Goal: Browse casually: Explore the website without a specific task or goal

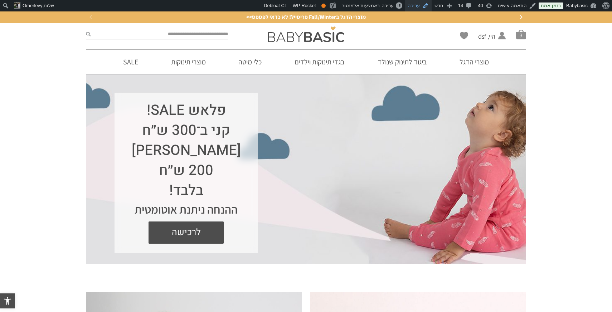
click at [427, 4] on link "עריכה" at bounding box center [418, 5] width 27 height 11
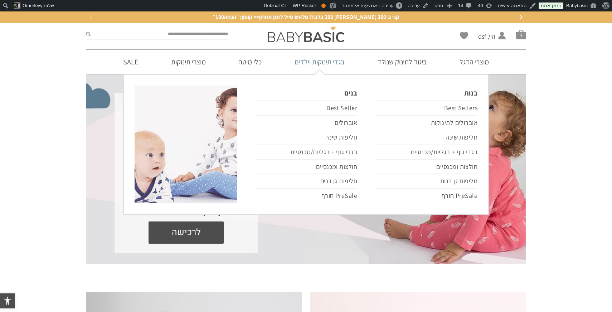
click at [326, 62] on link "בגדי תינוקות וילדים" at bounding box center [320, 62] width 72 height 24
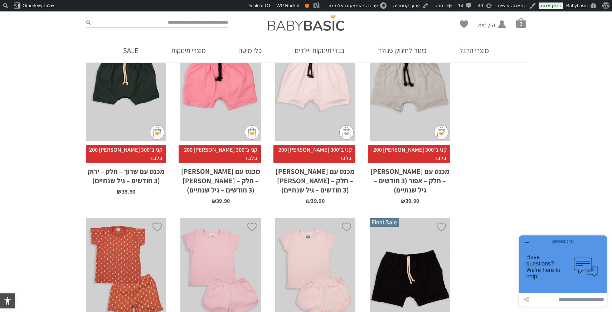
click at [117, 85] on div "x בחירת מידה 3-6m 6-12m 12-18m 18-24m" at bounding box center [126, 82] width 80 height 119
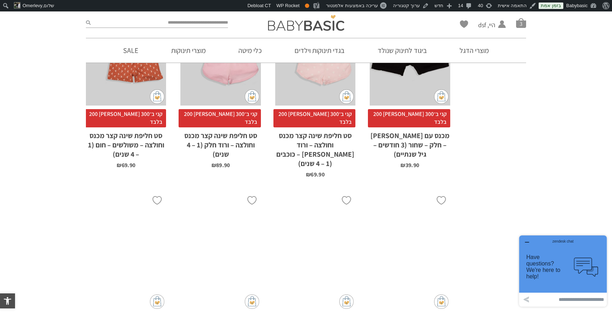
scroll to position [1016, 0]
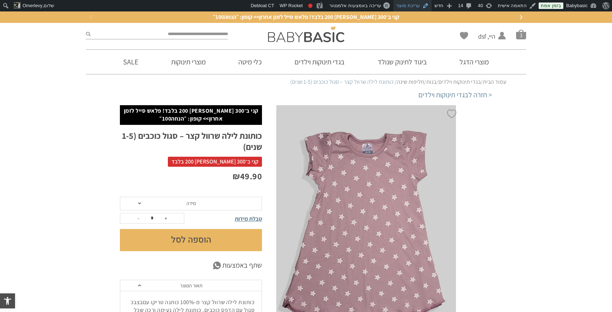
click at [413, 7] on link "עריכת מוצר" at bounding box center [412, 5] width 38 height 11
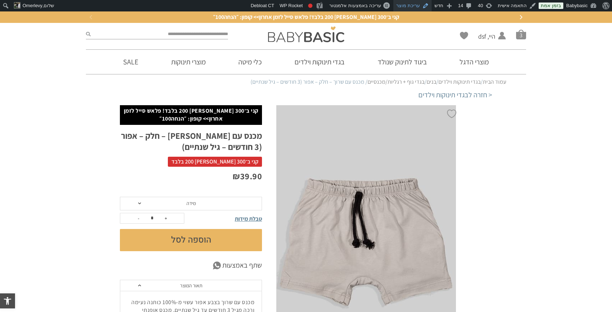
click at [419, 6] on link "עריכת מוצר" at bounding box center [412, 5] width 38 height 11
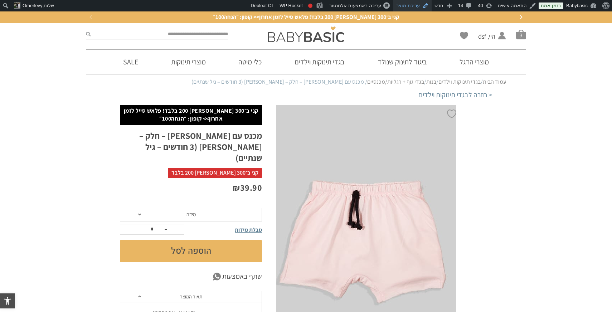
click at [417, 5] on link "עריכת מוצר" at bounding box center [412, 5] width 38 height 11
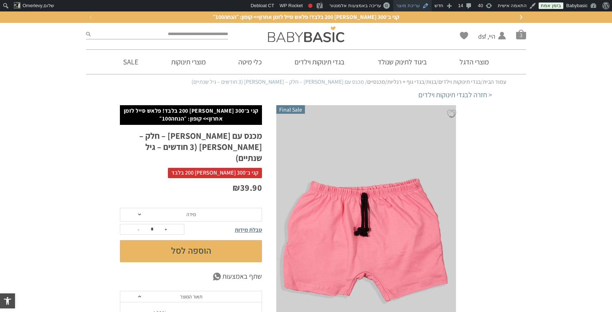
click at [415, 3] on link "עריכת מוצר" at bounding box center [412, 5] width 38 height 11
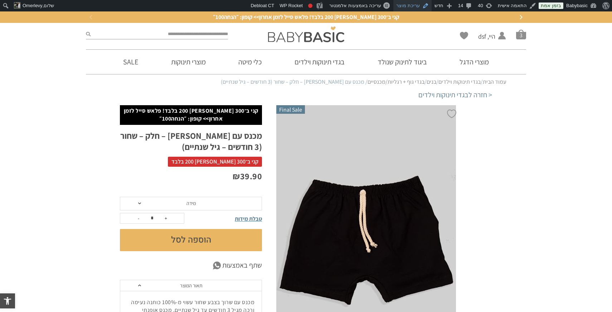
click at [412, 5] on link "עריכת מוצר" at bounding box center [412, 5] width 38 height 11
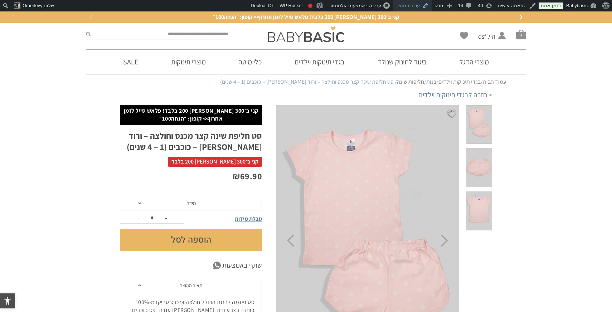
click at [416, 7] on link "עריכת מוצר" at bounding box center [412, 5] width 38 height 11
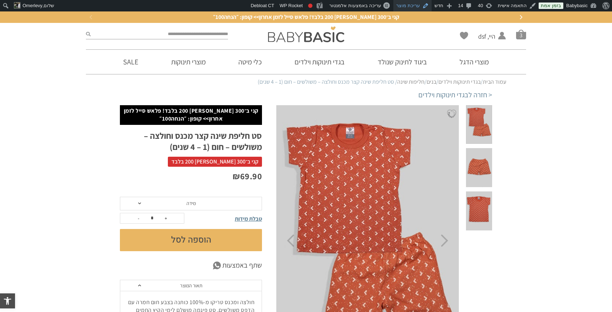
click at [417, 5] on link "עריכת מוצר" at bounding box center [412, 5] width 38 height 11
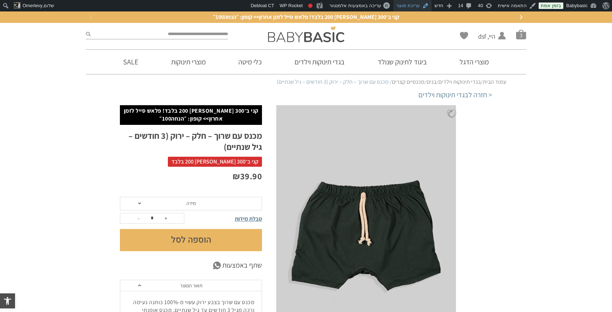
click at [422, 7] on link "עריכת מוצר" at bounding box center [412, 5] width 38 height 11
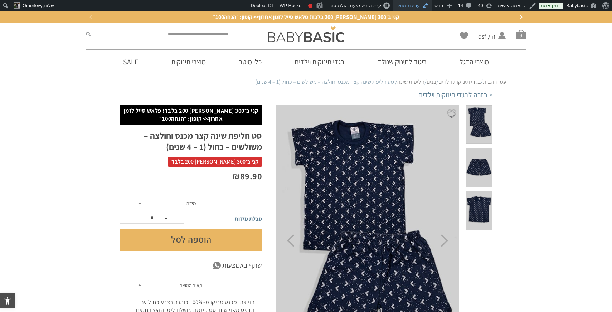
click at [420, 6] on link "עריכת מוצר" at bounding box center [412, 5] width 38 height 11
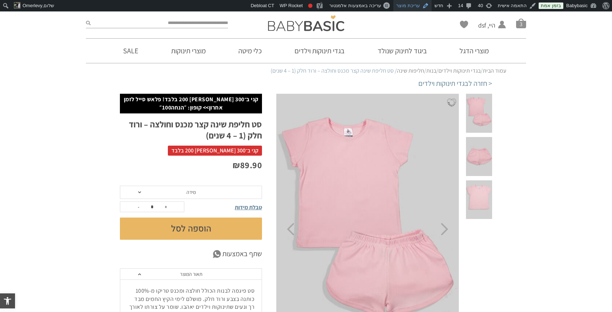
click at [412, 7] on link "עריכת מוצר" at bounding box center [412, 5] width 38 height 11
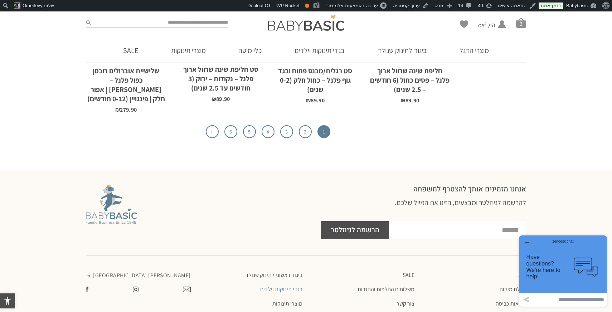
click at [525, 242] on icon "button" at bounding box center [527, 242] width 6 height 6
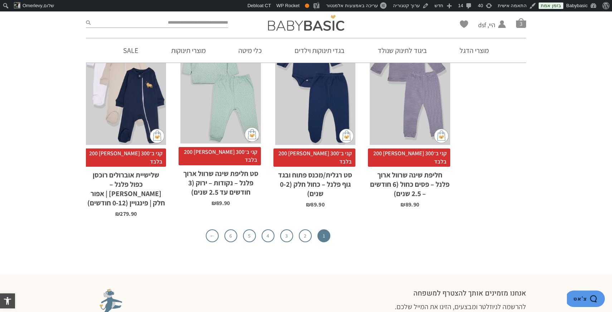
scroll to position [2327, 0]
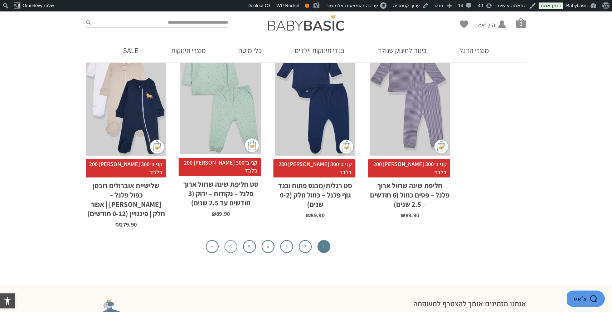
click at [232, 240] on link "6" at bounding box center [230, 246] width 13 height 13
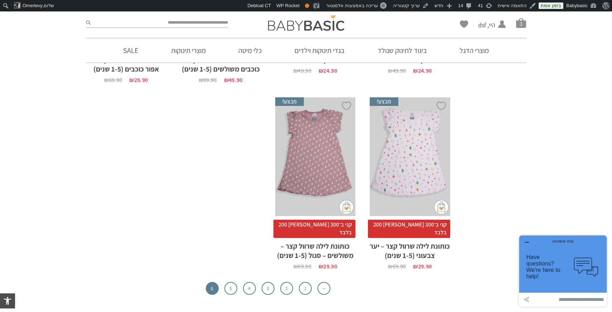
scroll to position [1196, 0]
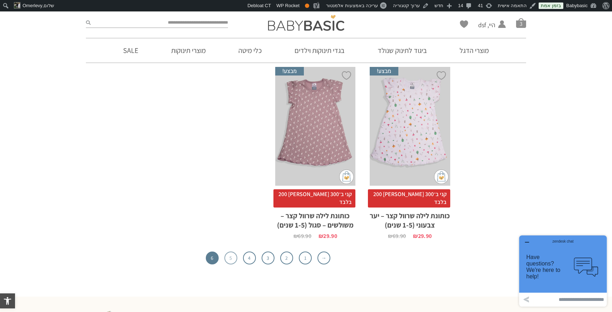
click at [227, 252] on link "5" at bounding box center [230, 258] width 13 height 13
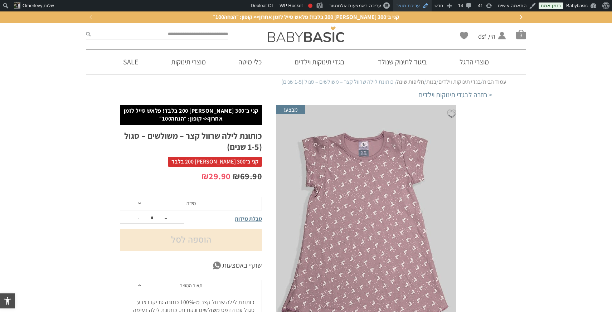
click at [421, 6] on link "עריכת מוצר" at bounding box center [412, 5] width 38 height 11
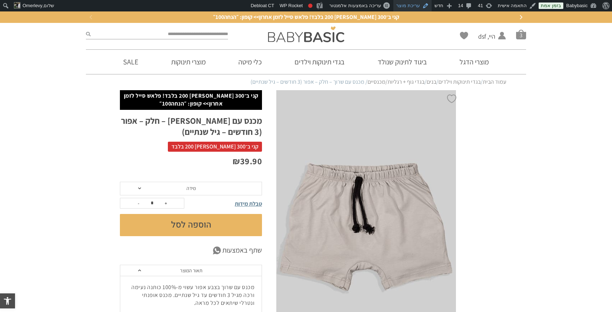
click at [420, 9] on link "עריכת מוצר" at bounding box center [412, 5] width 38 height 11
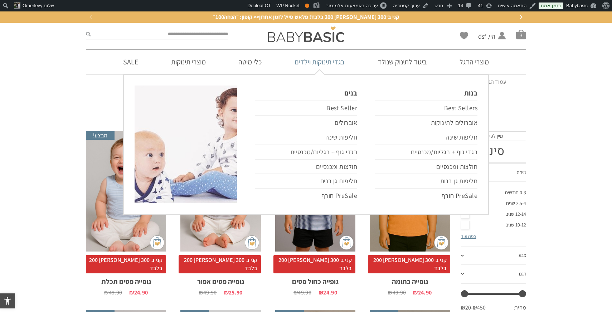
click at [323, 66] on link "בגדי תינוקות וילדים" at bounding box center [320, 62] width 72 height 24
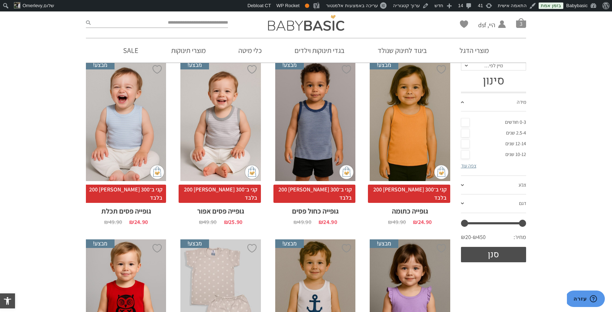
scroll to position [72, 0]
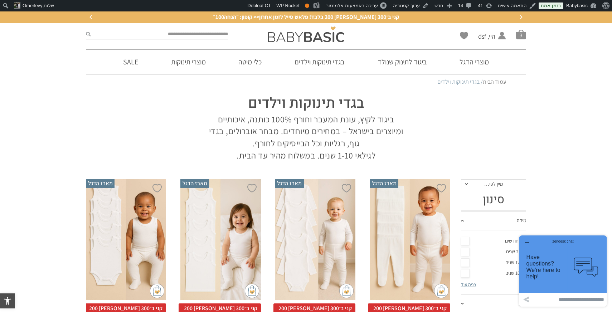
click at [528, 242] on div "zendesk chat" at bounding box center [563, 240] width 70 height 7
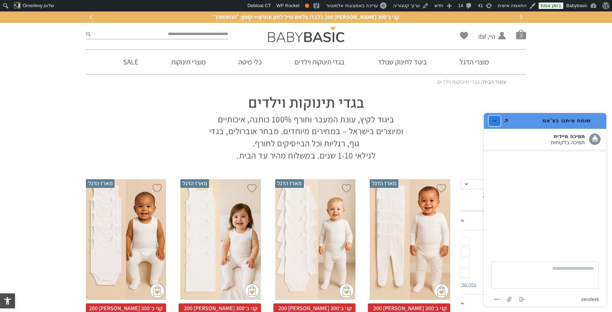
click at [492, 121] on button "מזער את היישומון" at bounding box center [494, 121] width 11 height 10
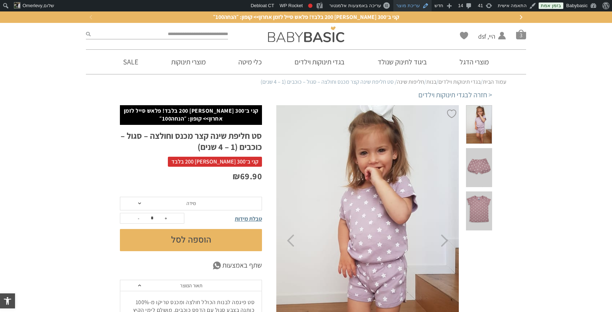
click at [417, 8] on link "עריכת מוצר" at bounding box center [412, 5] width 38 height 11
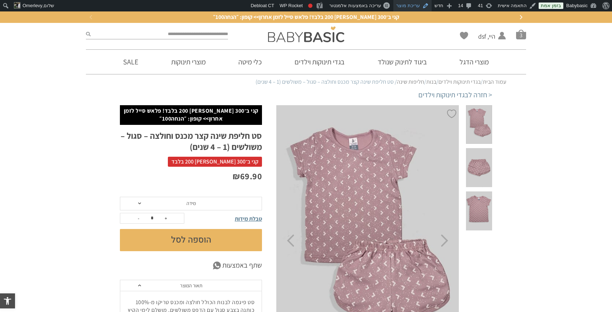
click at [413, 6] on link "עריכת מוצר" at bounding box center [412, 5] width 38 height 11
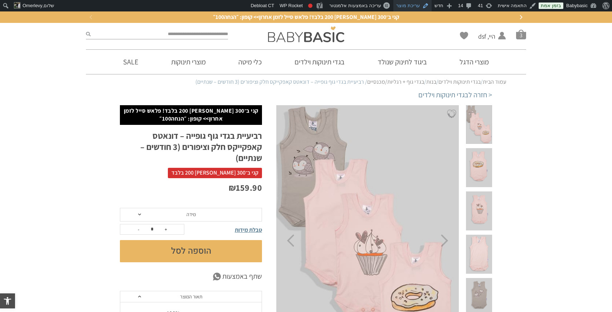
click at [412, 3] on link "עריכת מוצר" at bounding box center [412, 5] width 38 height 11
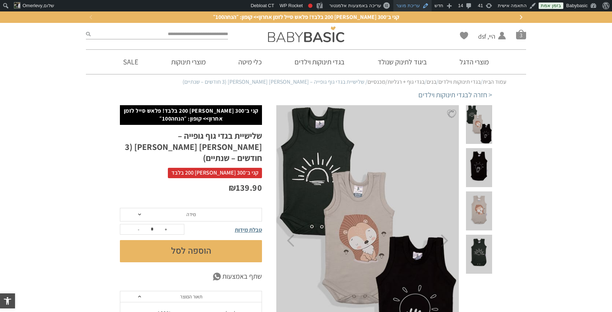
click at [421, 7] on link "עריכת מוצר" at bounding box center [412, 5] width 38 height 11
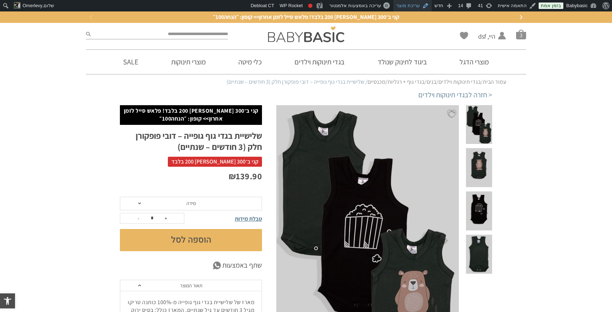
click at [420, 8] on link "עריכת מוצר" at bounding box center [412, 5] width 38 height 11
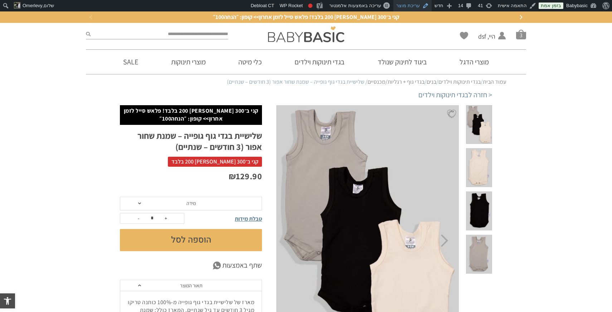
click at [409, 5] on link "עריכת מוצר" at bounding box center [412, 5] width 38 height 11
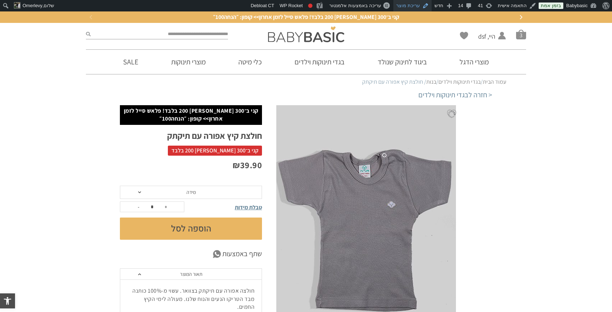
click at [418, 5] on link "עריכת מוצר" at bounding box center [412, 5] width 38 height 11
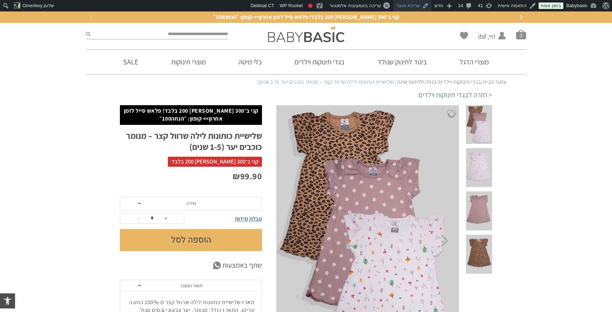
click at [414, 4] on link "עריכת מוצר" at bounding box center [412, 5] width 38 height 11
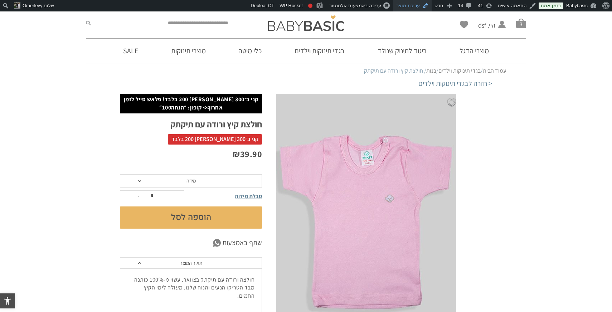
click at [414, 7] on link "עריכת מוצר" at bounding box center [412, 5] width 38 height 11
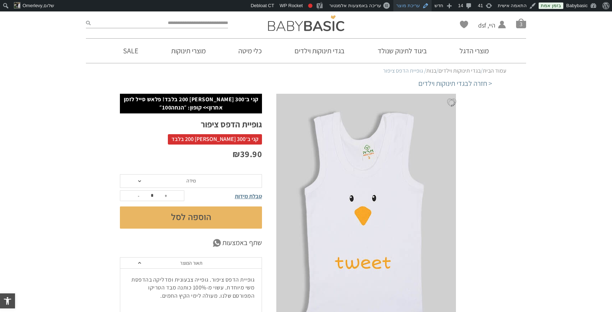
click at [417, 6] on link "עריכת מוצר" at bounding box center [412, 5] width 38 height 11
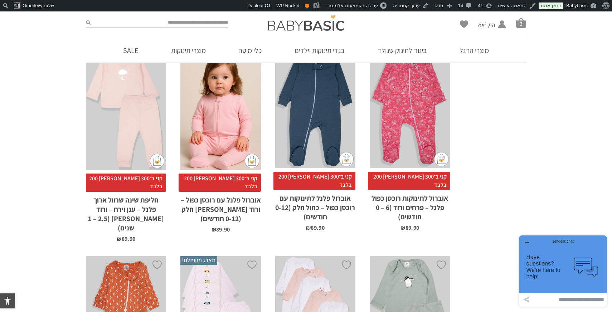
scroll to position [2117, 0]
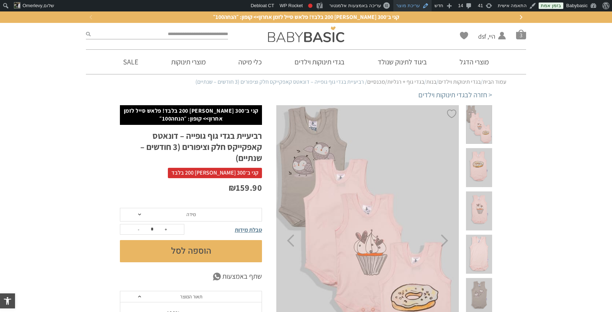
click at [414, 4] on link "עריכת מוצר" at bounding box center [412, 5] width 38 height 11
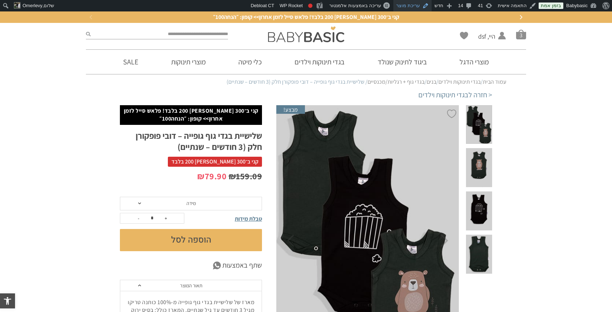
click at [413, 5] on link "עריכת מוצר" at bounding box center [412, 5] width 38 height 11
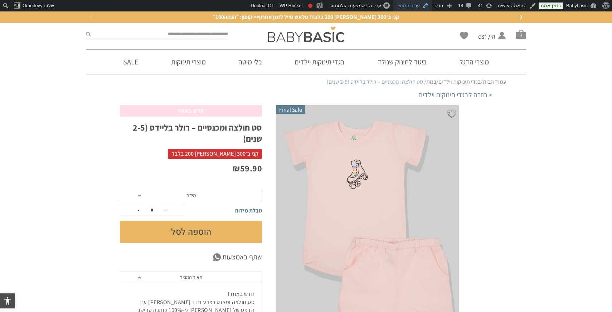
click at [413, 4] on link "עריכת מוצר" at bounding box center [412, 5] width 38 height 11
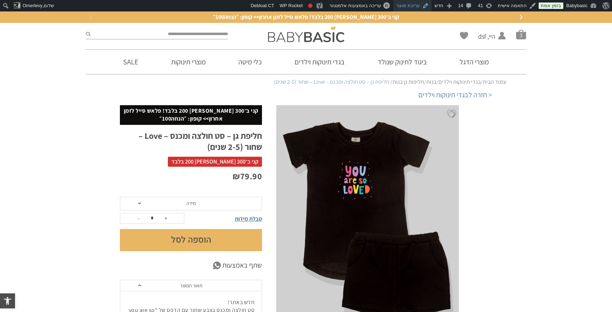
click at [418, 6] on link "עריכת מוצר" at bounding box center [412, 5] width 38 height 11
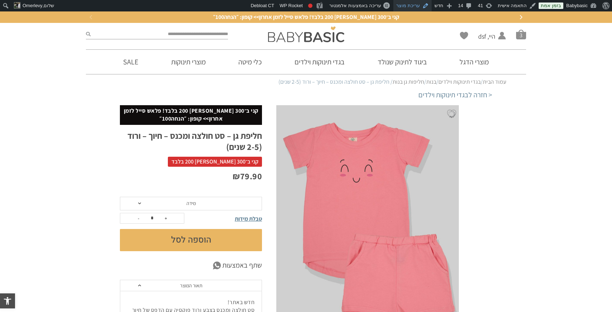
click at [418, 6] on link "עריכת מוצר" at bounding box center [412, 5] width 38 height 11
click at [412, 3] on link "עריכת מוצר" at bounding box center [412, 5] width 38 height 11
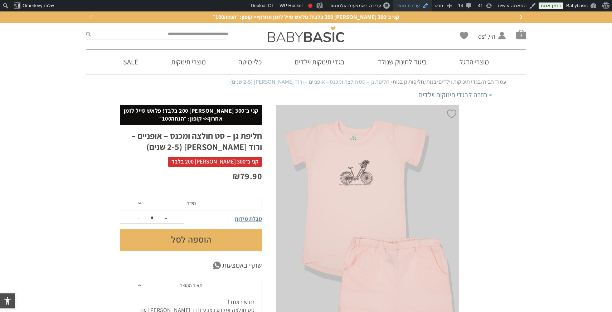
click at [409, 9] on link "עריכת מוצר" at bounding box center [412, 5] width 38 height 11
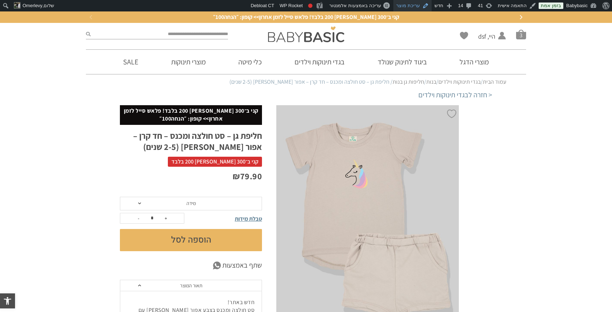
click at [418, 6] on link "עריכת מוצר" at bounding box center [412, 5] width 38 height 11
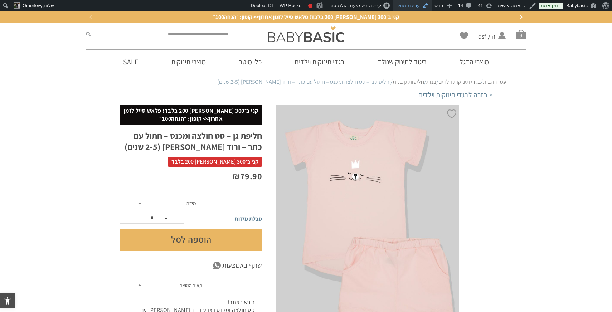
click at [415, 3] on link "עריכת מוצר" at bounding box center [412, 5] width 38 height 11
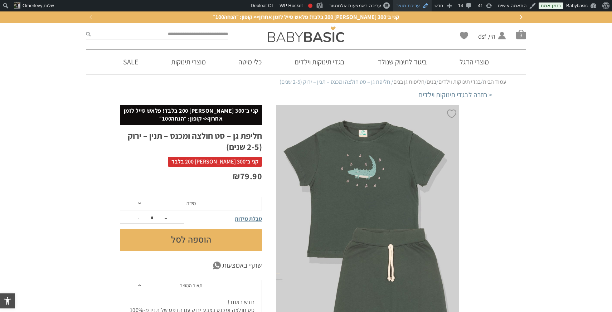
click at [412, 6] on link "עריכת מוצר" at bounding box center [412, 5] width 38 height 11
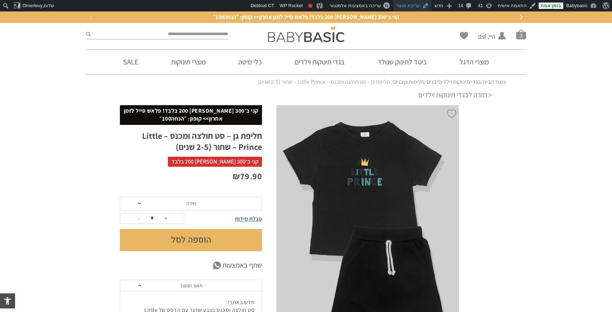
click at [417, 8] on link "עריכת מוצר" at bounding box center [412, 5] width 38 height 11
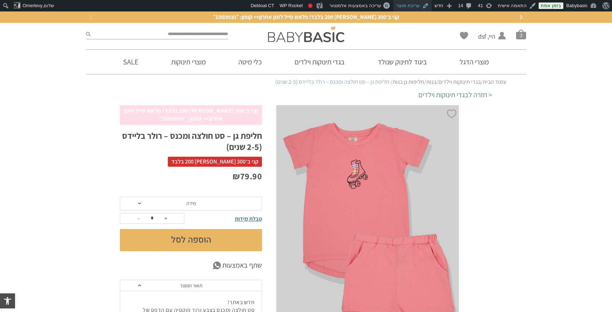
click at [407, 8] on link "עריכת מוצר" at bounding box center [412, 5] width 38 height 11
